Goal: Use online tool/utility: Use online tool/utility

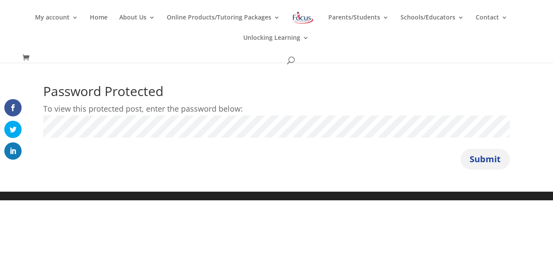
click at [485, 155] on button "Submit" at bounding box center [485, 159] width 49 height 21
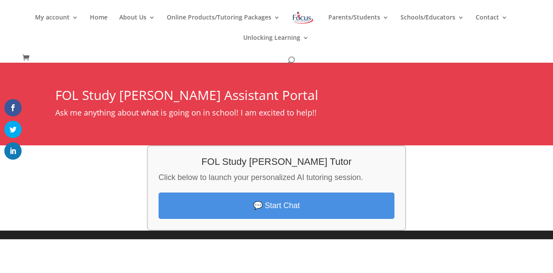
click at [313, 205] on link "💬 Start Chat" at bounding box center [277, 205] width 236 height 26
